Goal: Communication & Community: Participate in discussion

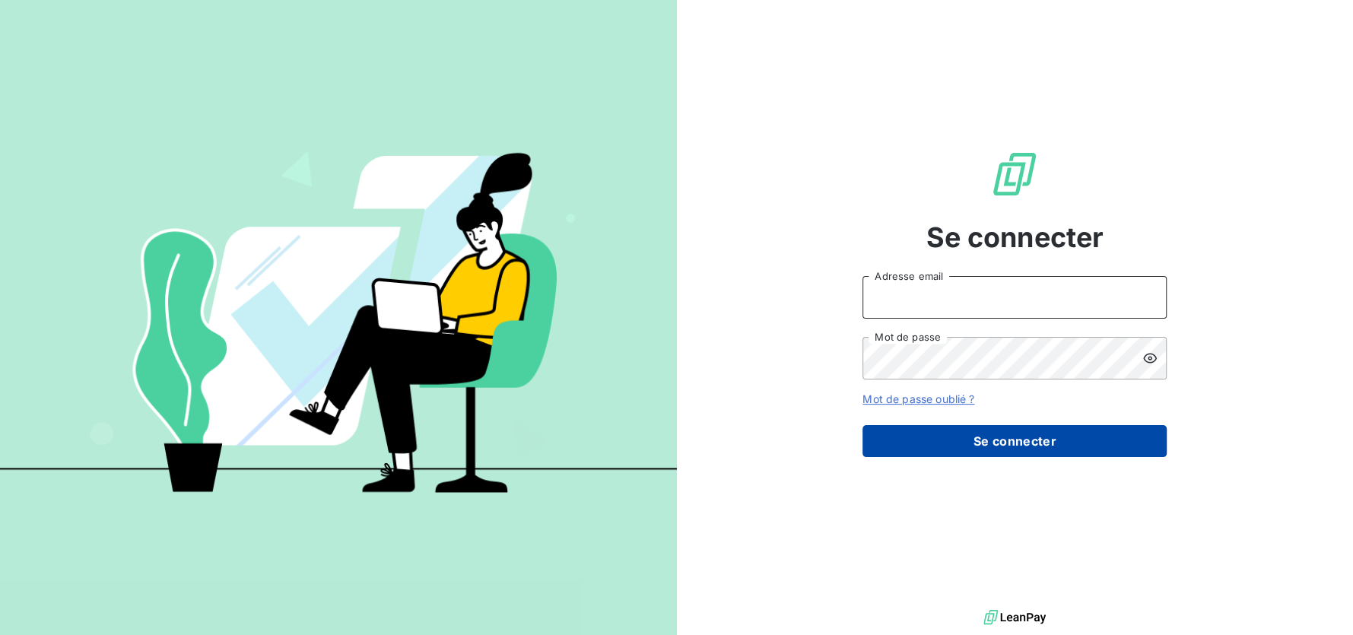
type input "[EMAIL_ADDRESS][DOMAIN_NAME]"
click at [933, 434] on button "Se connecter" at bounding box center [1014, 441] width 304 height 32
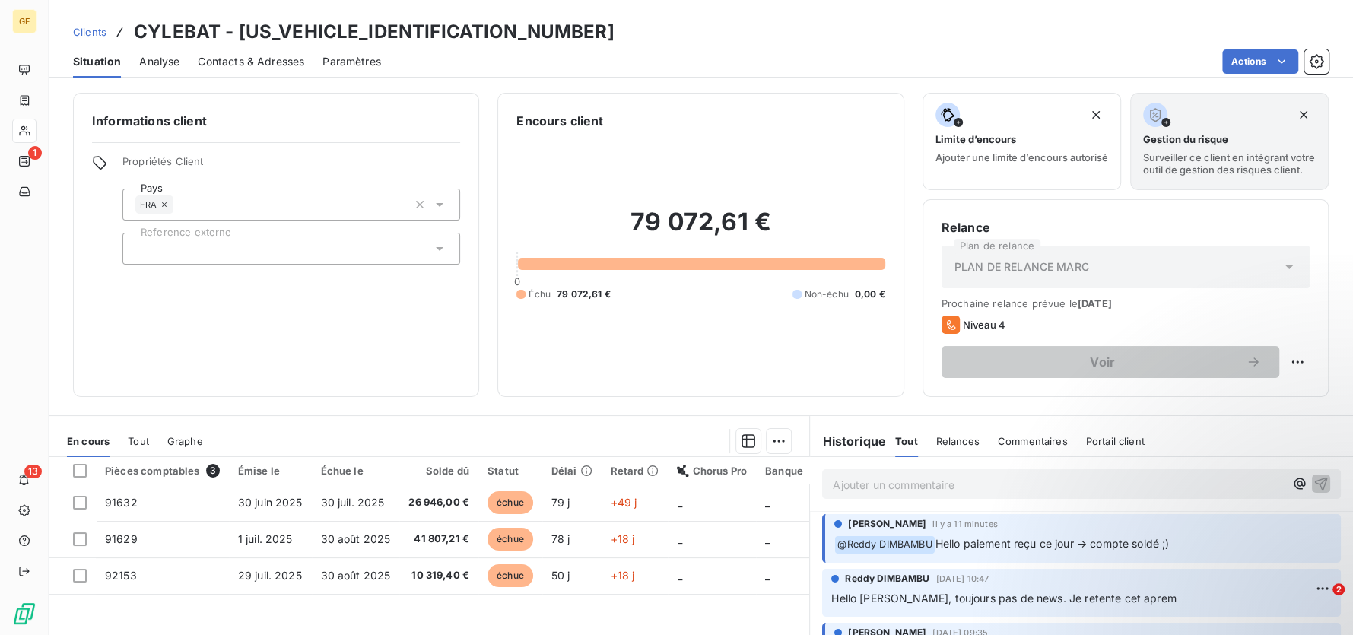
click at [928, 494] on p "Ajouter un commentaire ﻿" at bounding box center [1059, 484] width 452 height 19
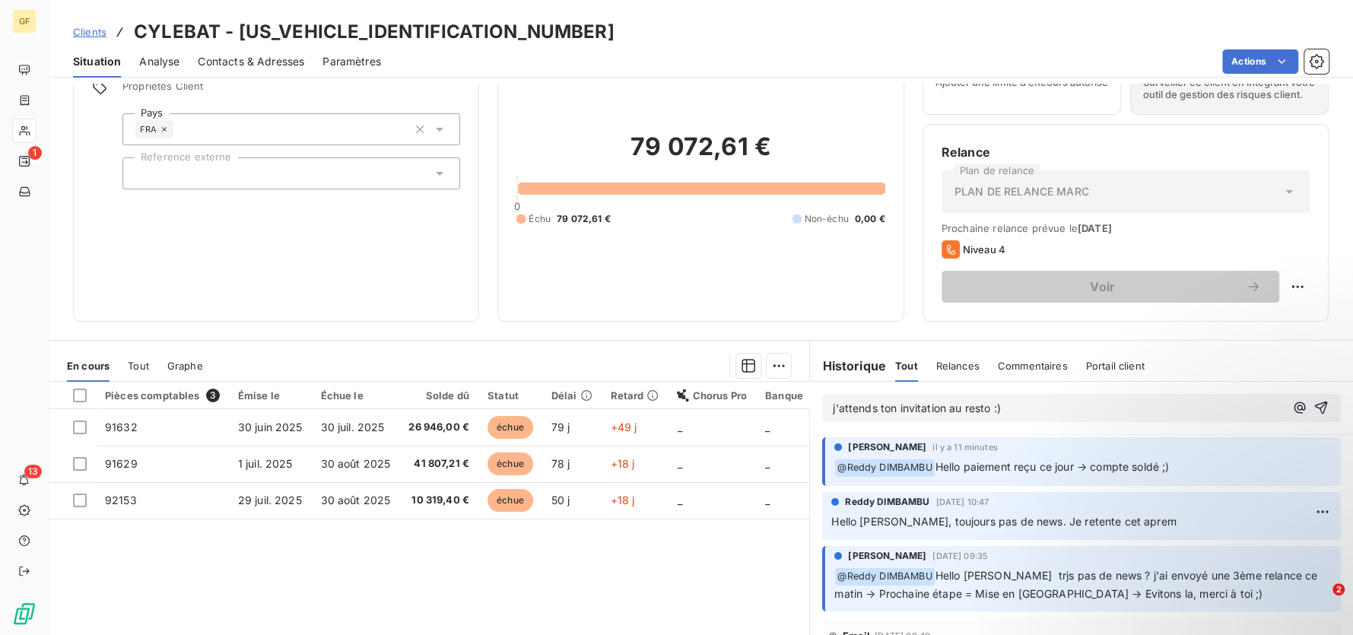
click at [824, 419] on div "j'attends ton invitation au resto :)" at bounding box center [1081, 408] width 519 height 28
click at [833, 414] on span "j'attends ton invitation au resto :)" at bounding box center [916, 408] width 167 height 13
click at [1313, 415] on icon "button" at bounding box center [1320, 407] width 15 height 15
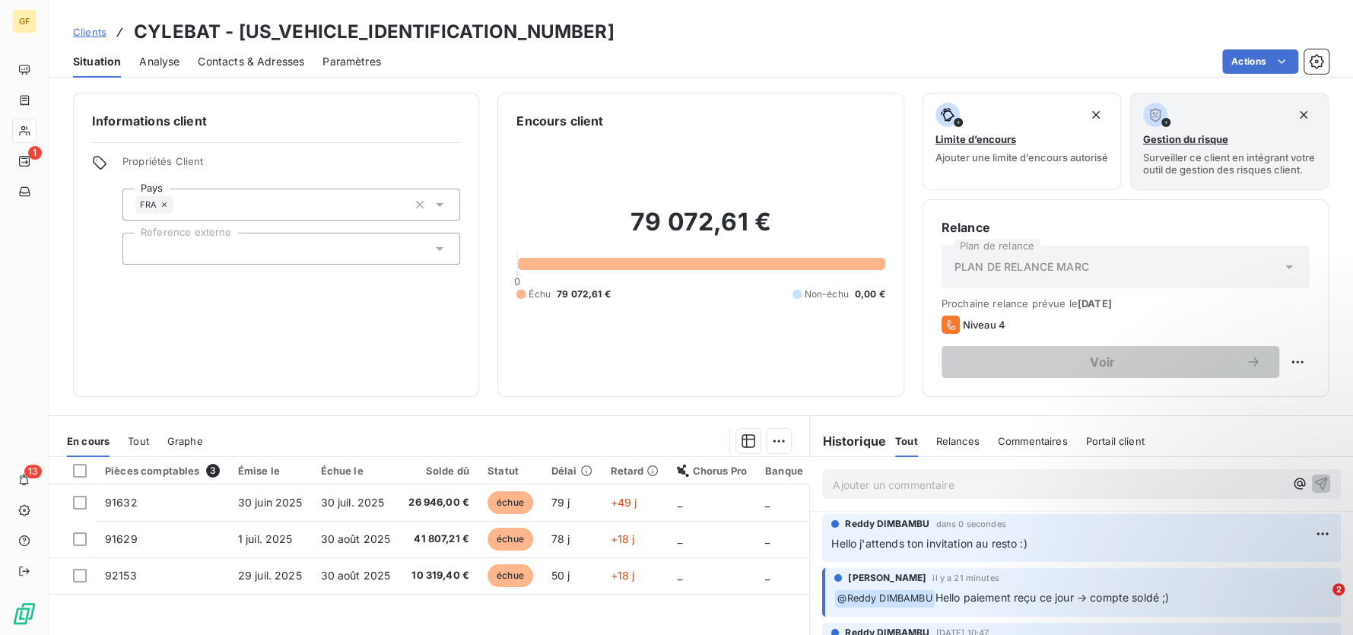
scroll to position [0, 0]
